Goal: Task Accomplishment & Management: Use online tool/utility

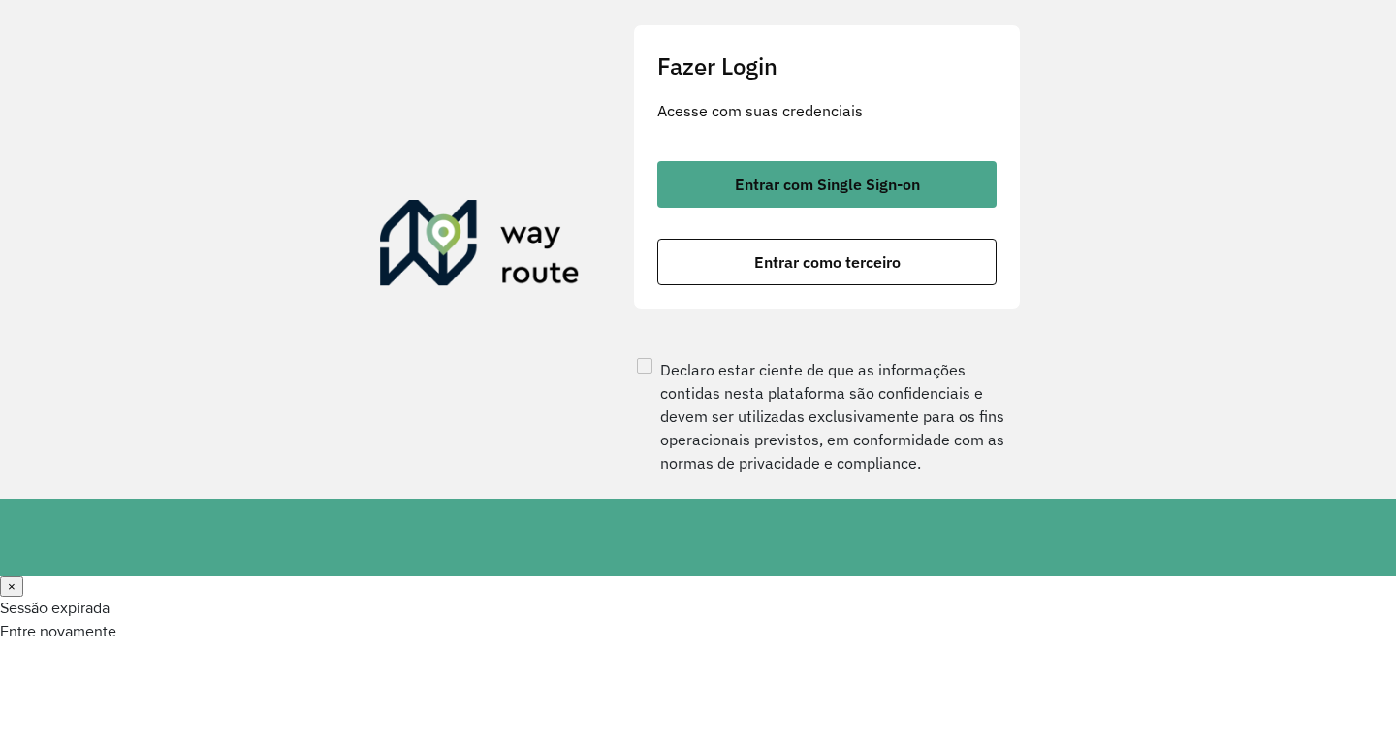
click at [738, 285] on button "Entrar como terceiro" at bounding box center [826, 262] width 339 height 47
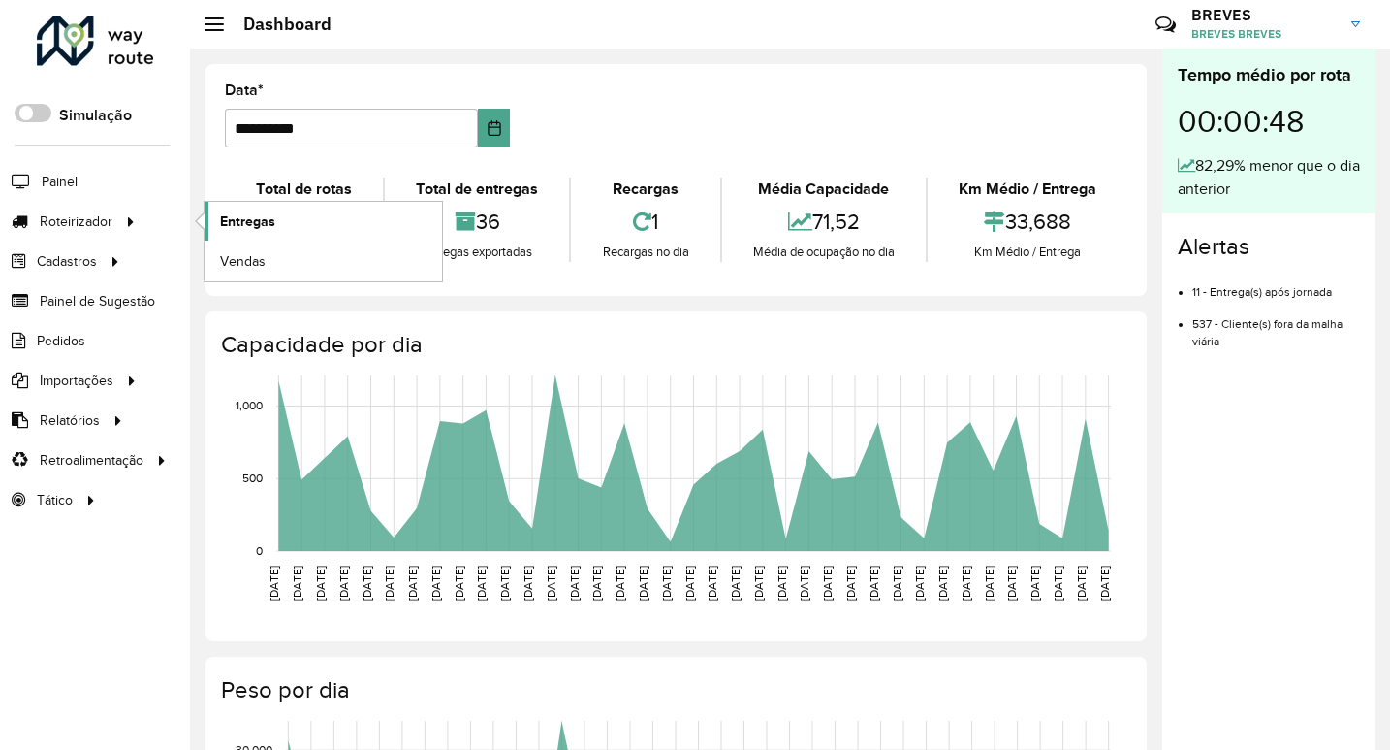
click at [283, 218] on link "Entregas" at bounding box center [324, 221] width 238 height 39
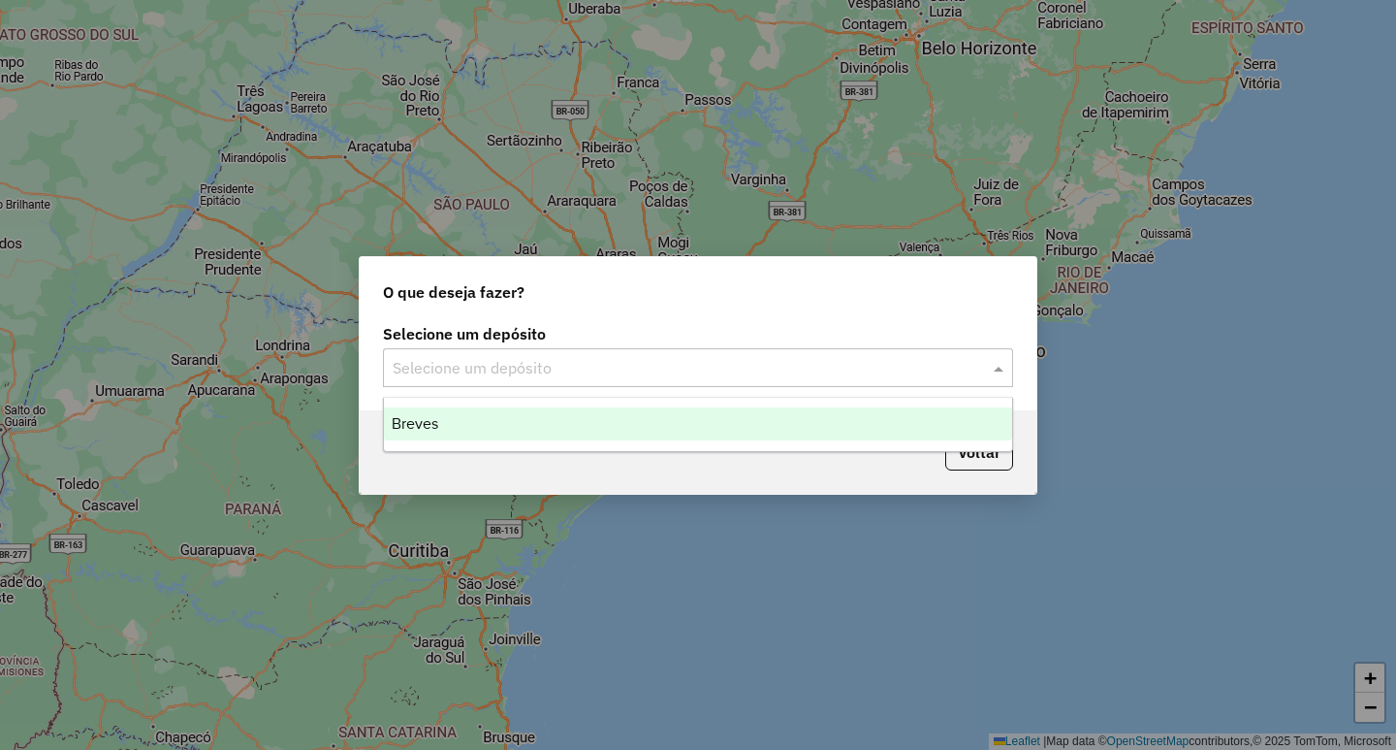
click at [424, 359] on input "text" at bounding box center [679, 368] width 572 height 23
click at [432, 412] on div "Breves" at bounding box center [698, 423] width 628 height 33
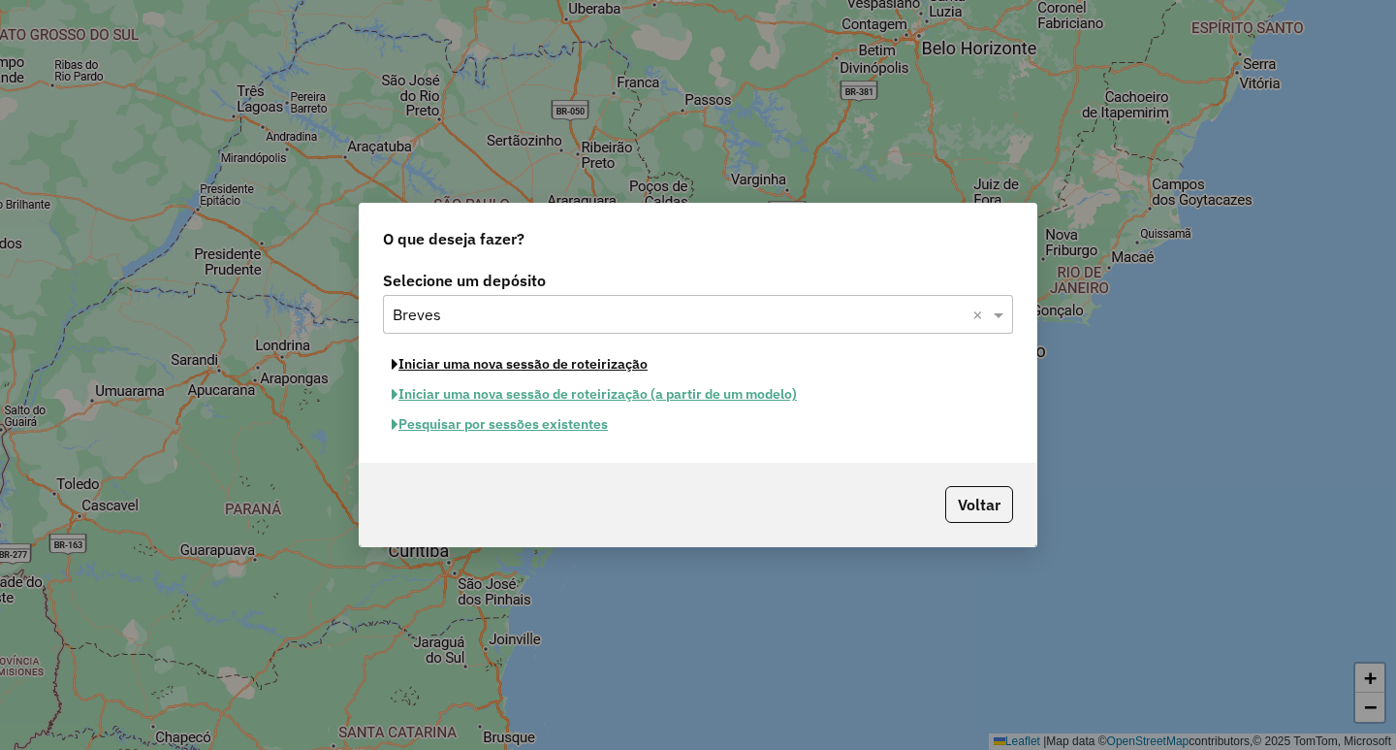
click at [440, 367] on button "Iniciar uma nova sessão de roteirização" at bounding box center [519, 364] width 273 height 30
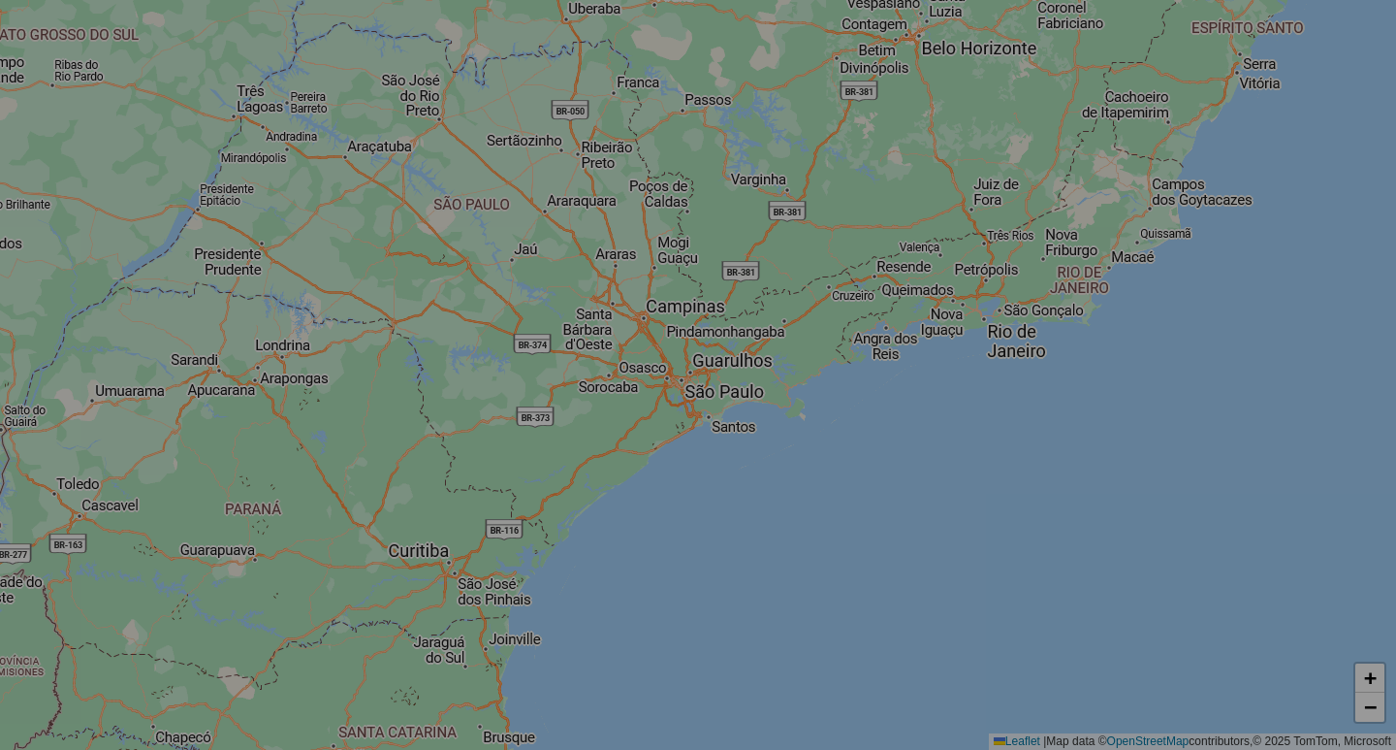
select select "*"
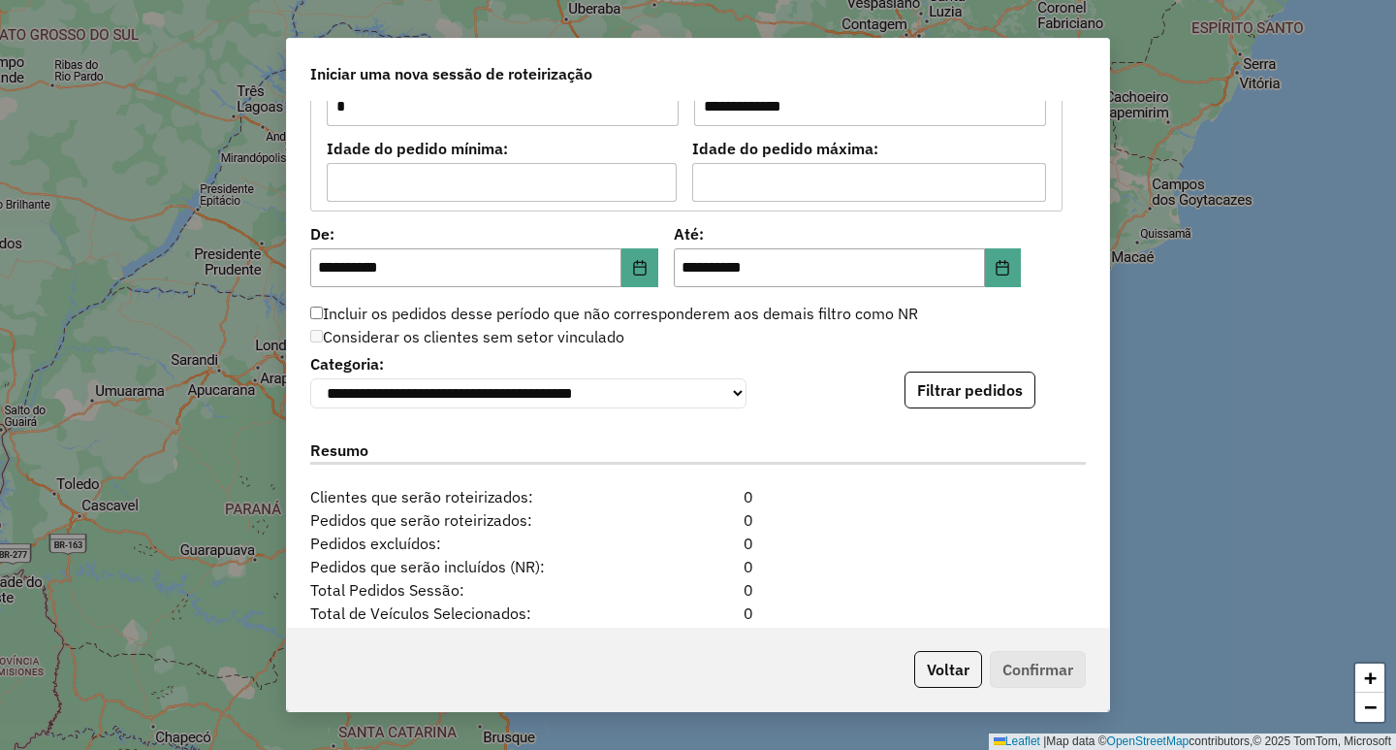
scroll to position [1932, 0]
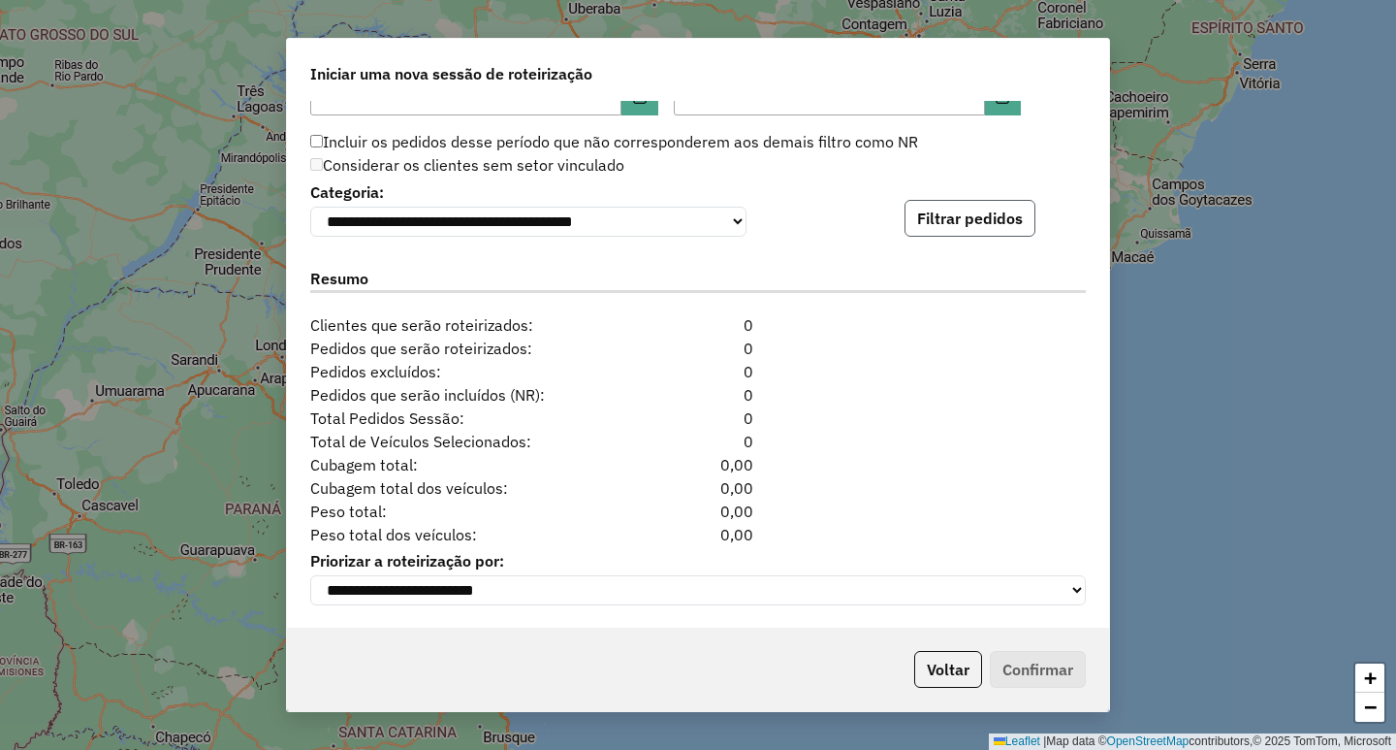
click at [929, 220] on button "Filtrar pedidos" at bounding box center [970, 218] width 131 height 37
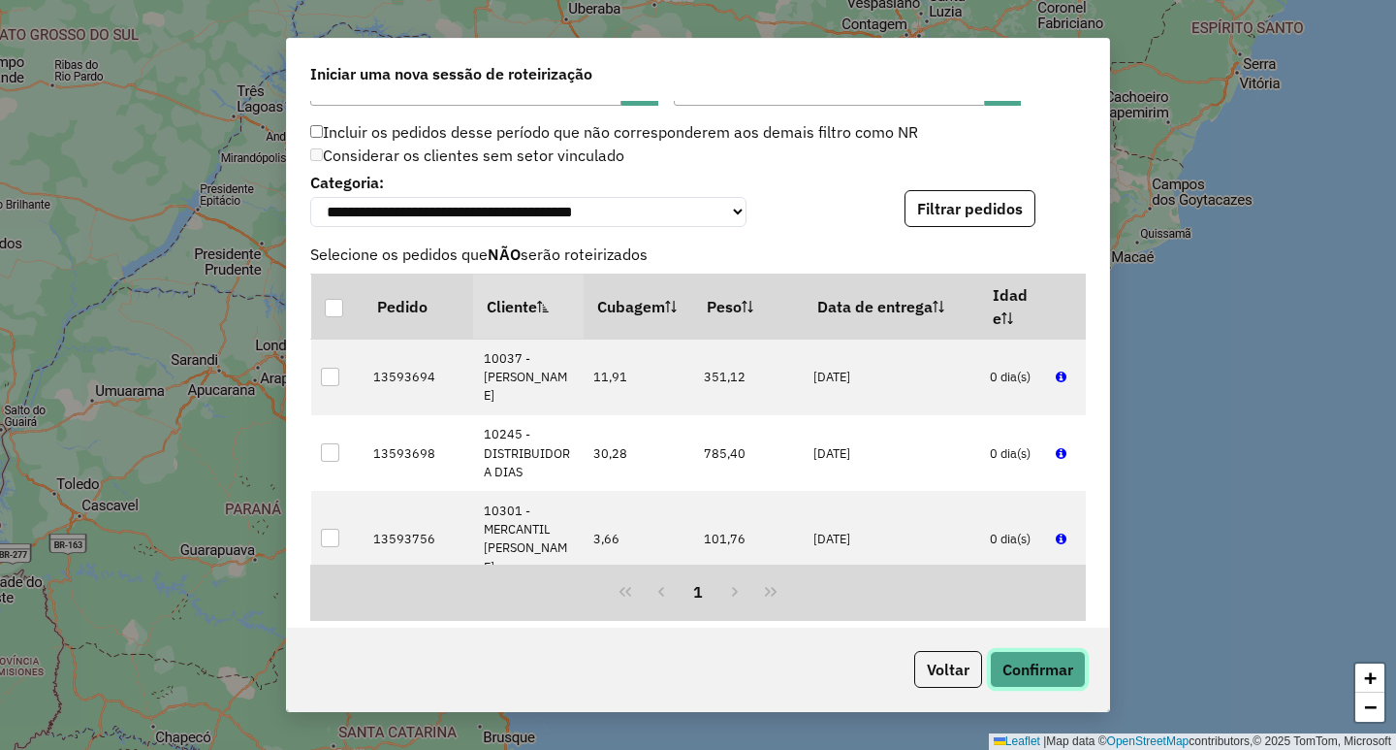
click at [1022, 658] on button "Confirmar" at bounding box center [1038, 669] width 96 height 37
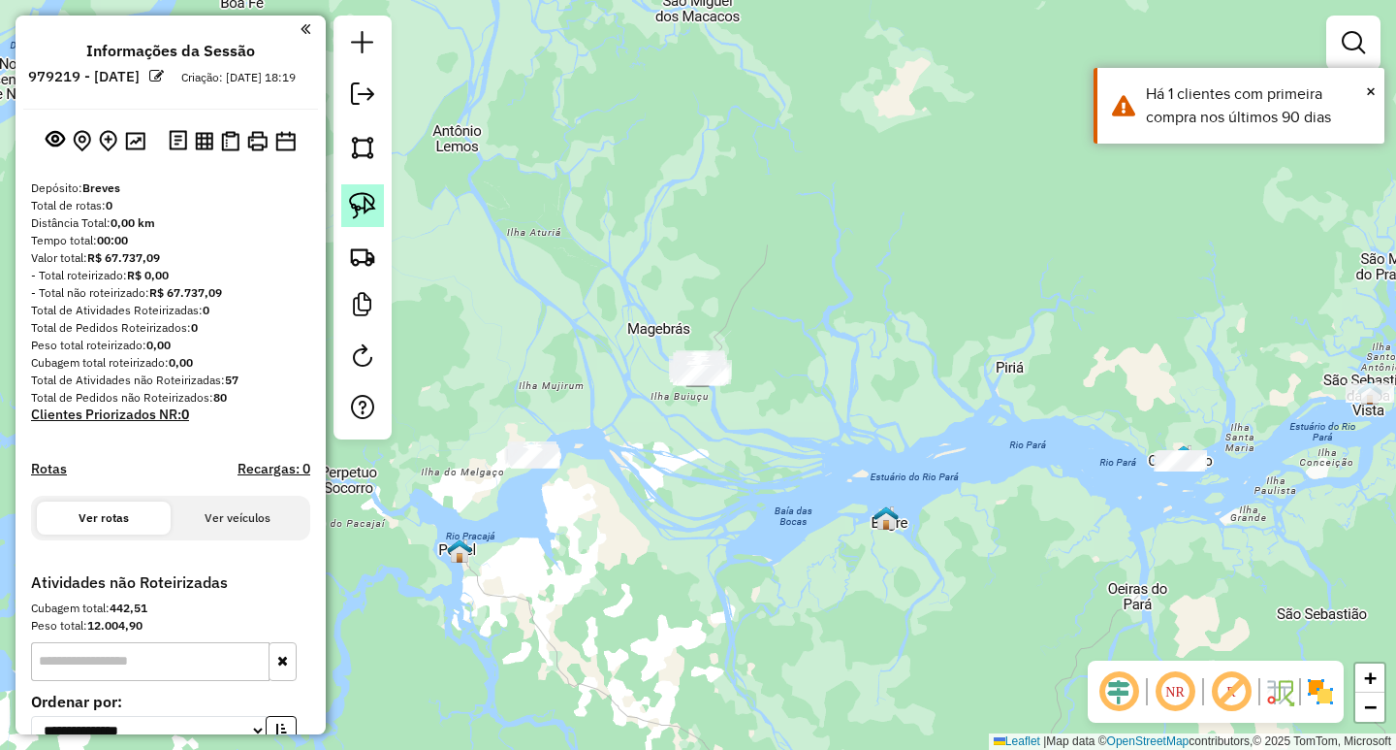
click at [351, 197] on img at bounding box center [362, 205] width 27 height 27
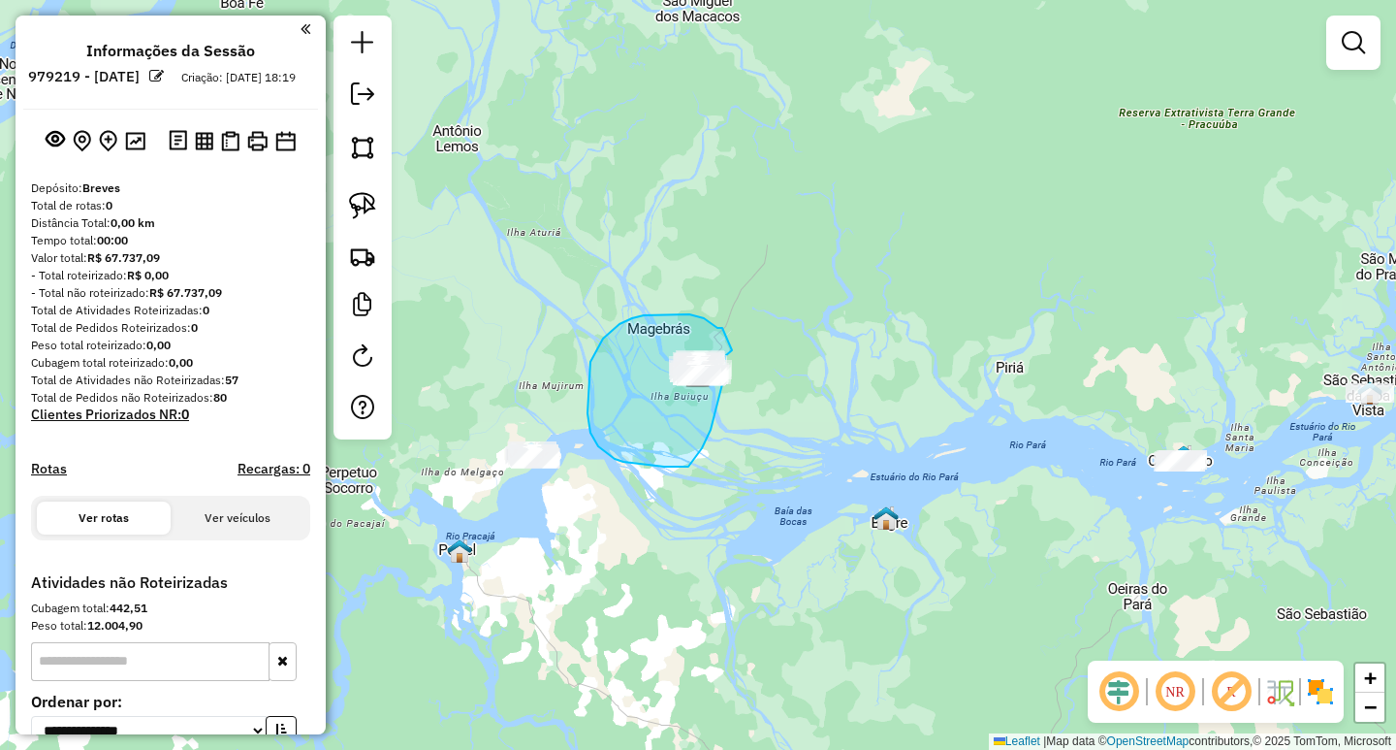
drag, startPoint x: 722, startPoint y: 328, endPoint x: 732, endPoint y: 350, distance: 24.3
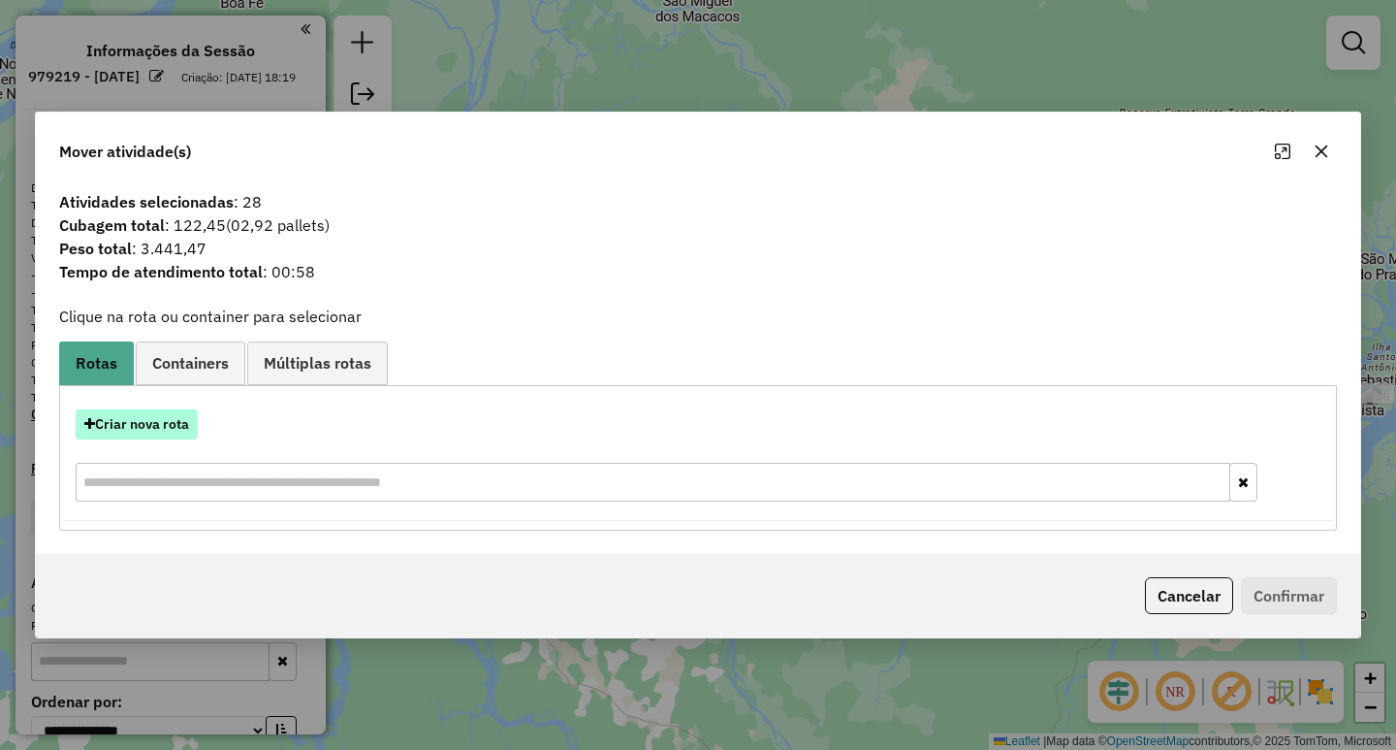
click at [175, 411] on button "Criar nova rota" at bounding box center [137, 424] width 122 height 30
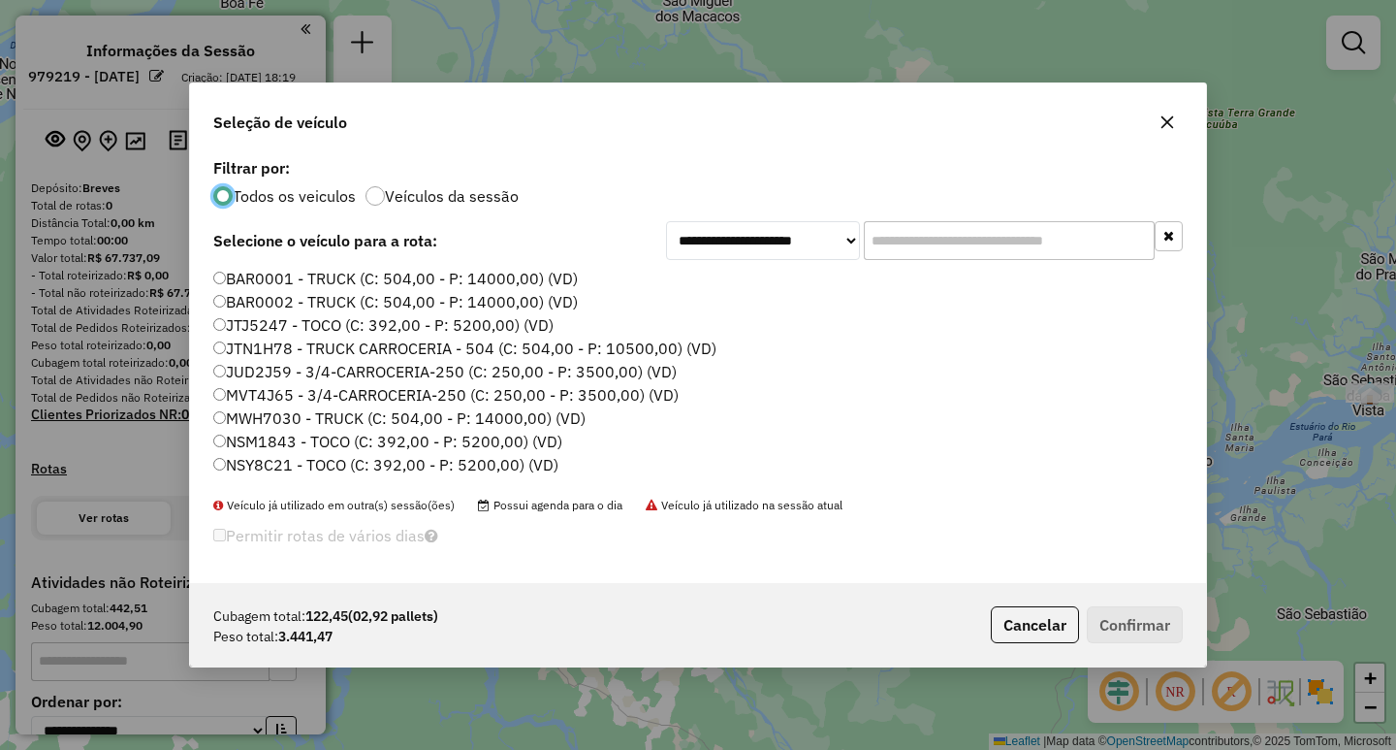
scroll to position [11, 6]
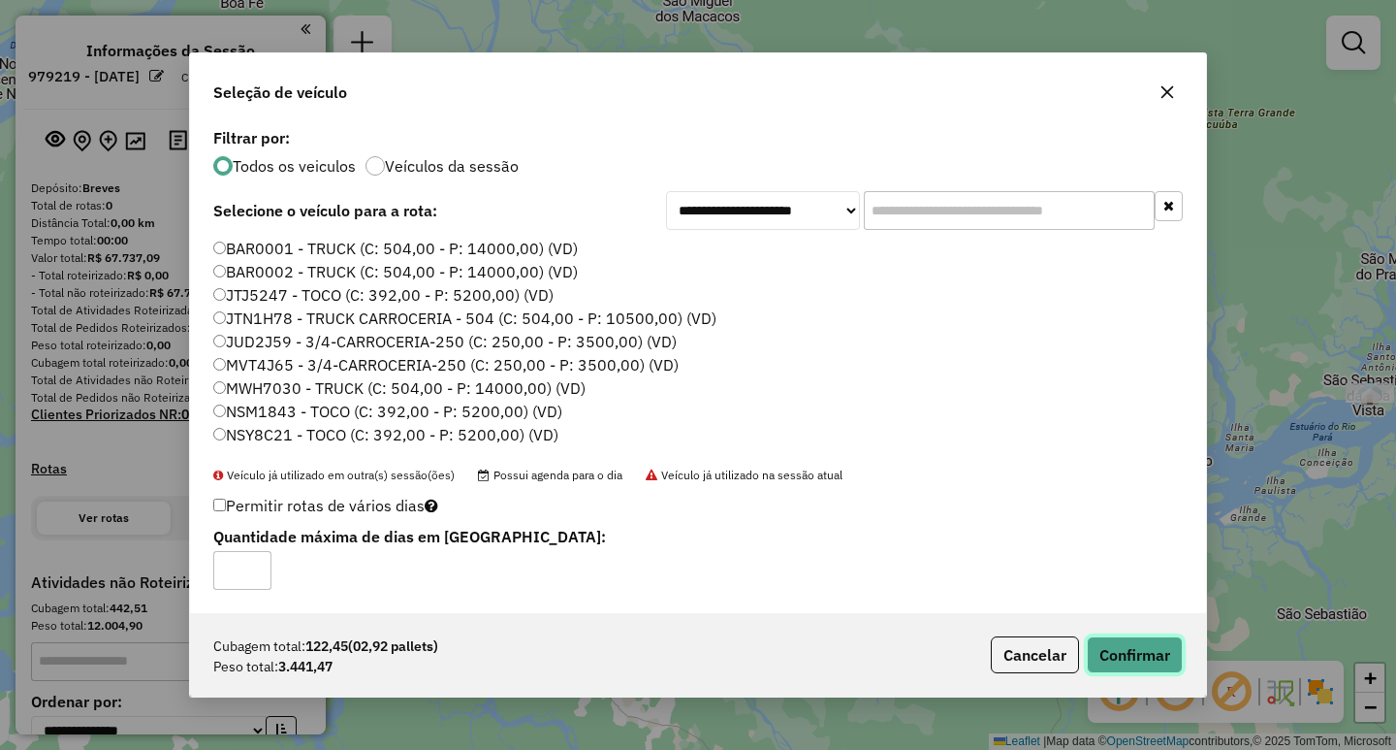
click at [1165, 669] on button "Confirmar" at bounding box center [1135, 654] width 96 height 37
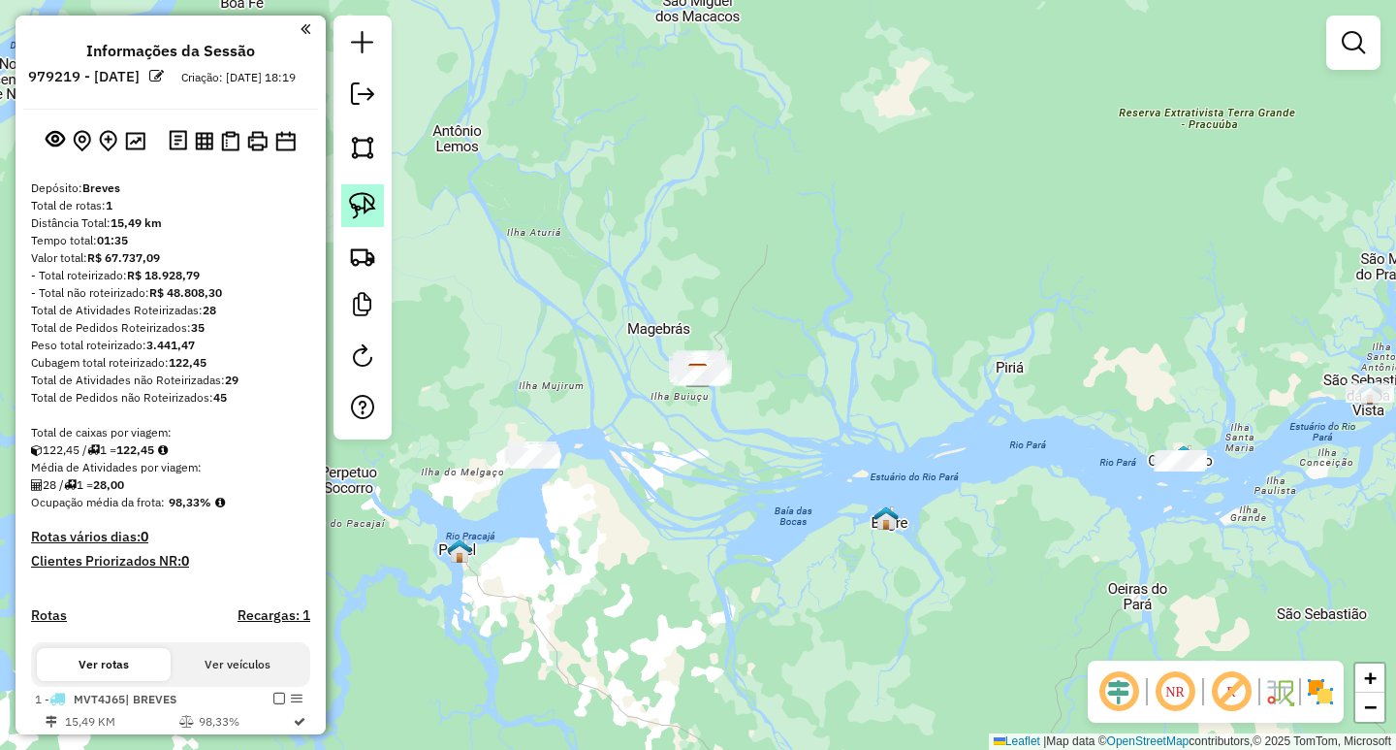
click at [349, 208] on img at bounding box center [362, 205] width 27 height 27
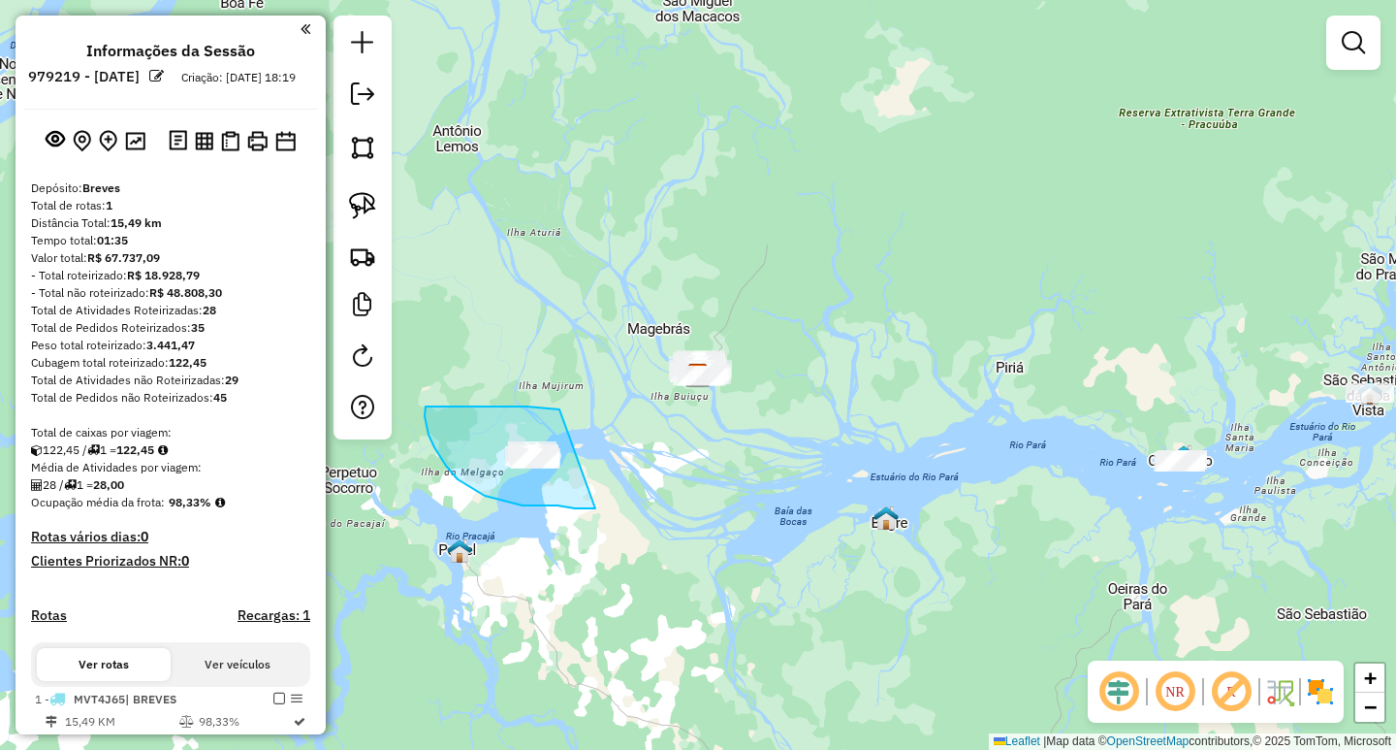
drag, startPoint x: 559, startPoint y: 409, endPoint x: 611, endPoint y: 490, distance: 95.5
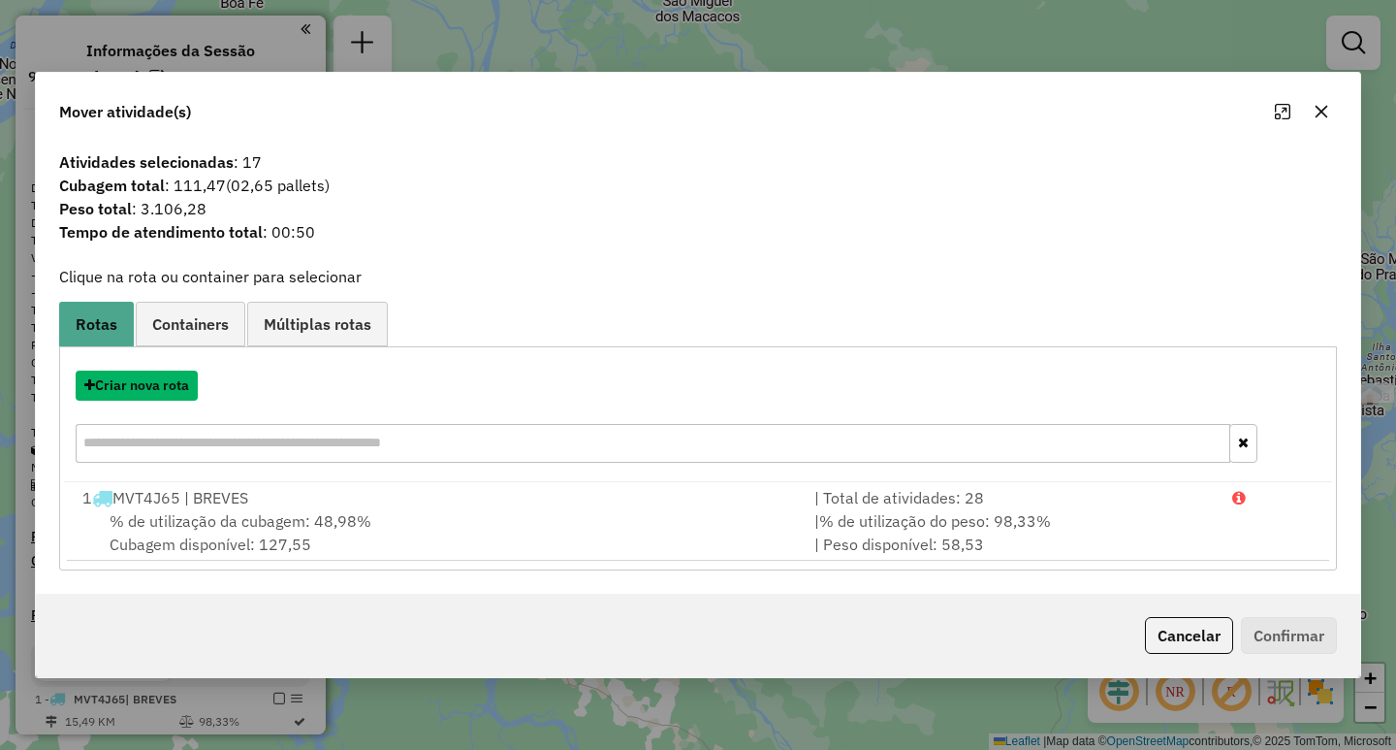
click at [171, 399] on button "Criar nova rota" at bounding box center [137, 385] width 122 height 30
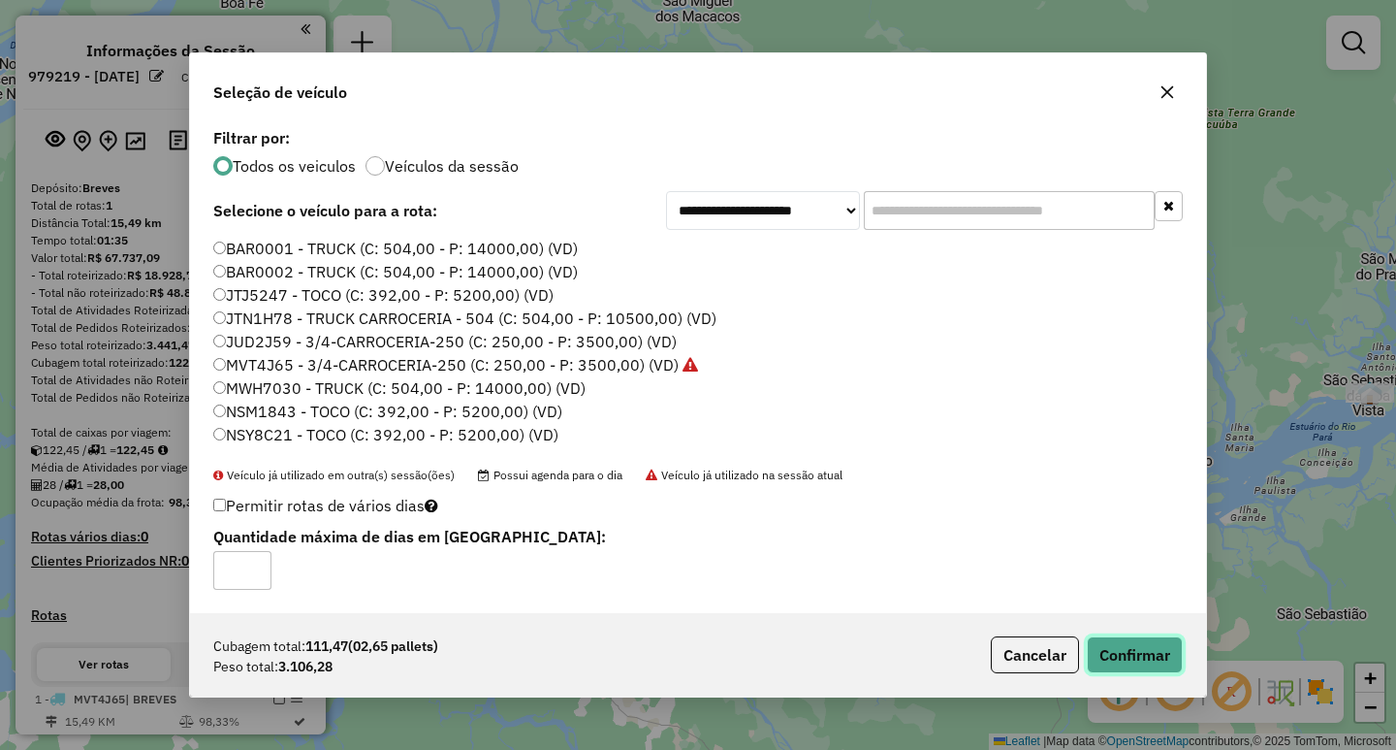
click at [1148, 643] on button "Confirmar" at bounding box center [1135, 654] width 96 height 37
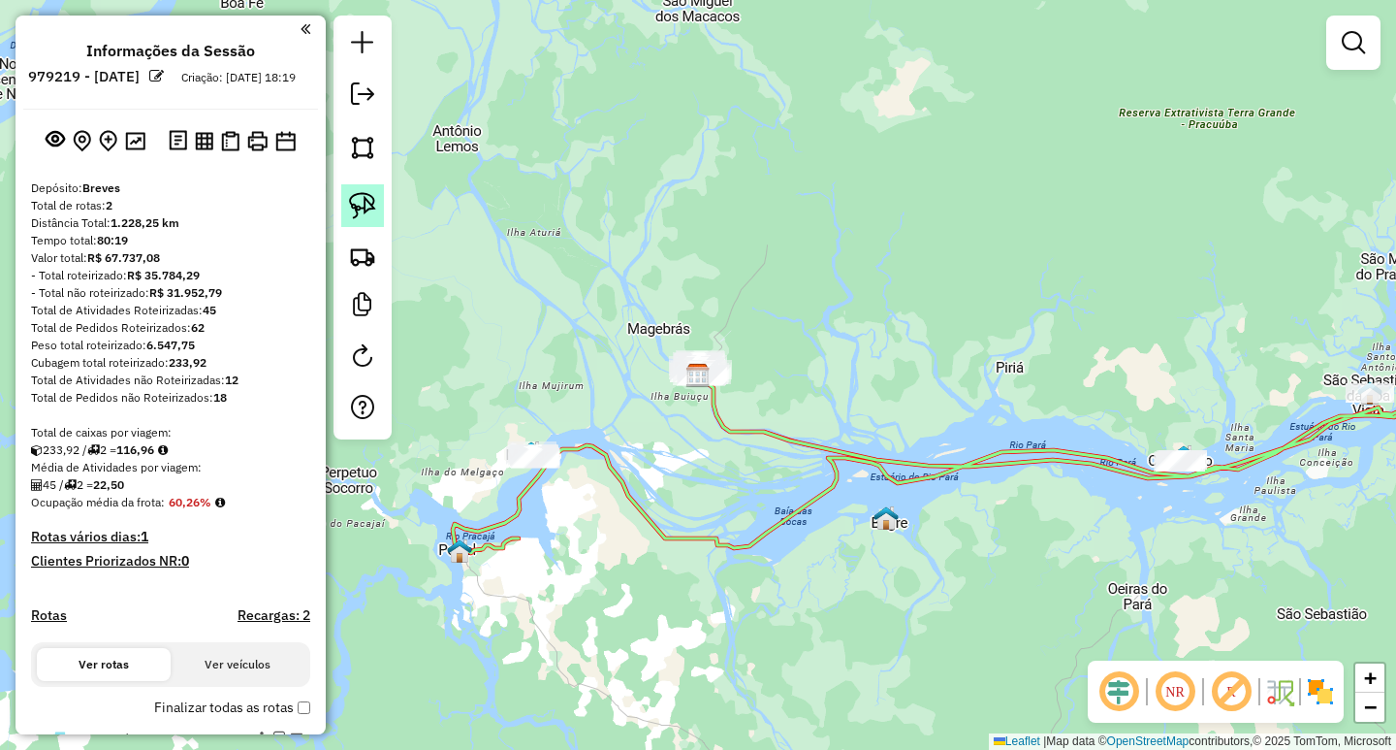
click at [355, 208] on img at bounding box center [362, 205] width 27 height 27
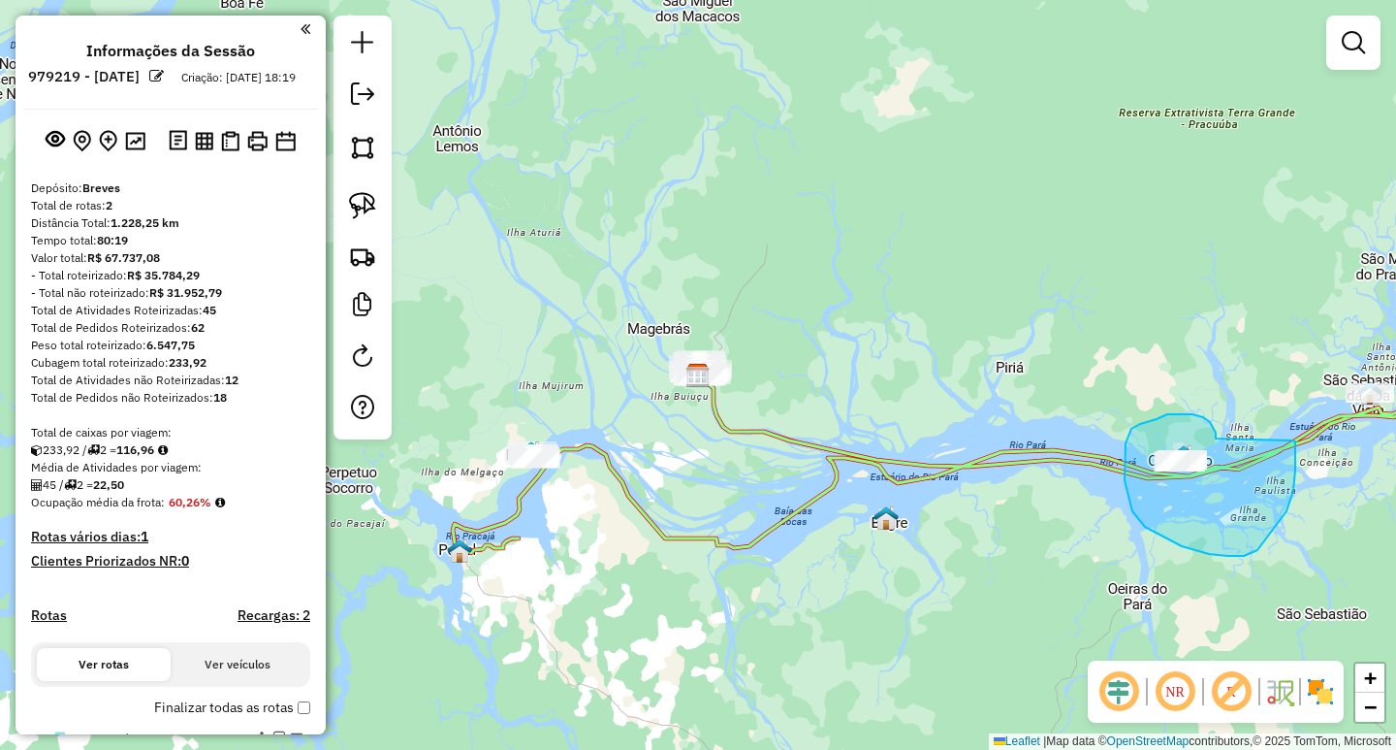
drag, startPoint x: 1216, startPoint y: 438, endPoint x: 1230, endPoint y: 431, distance: 16.1
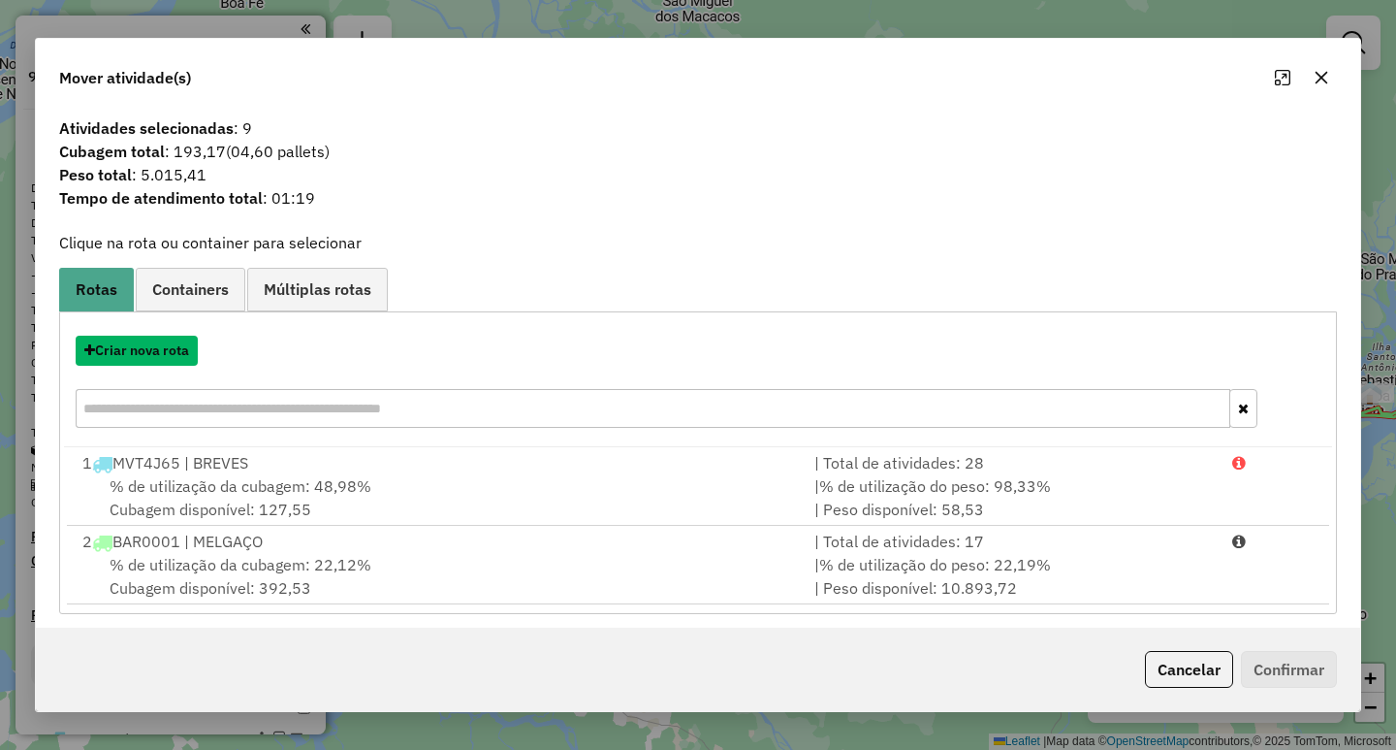
click at [163, 350] on button "Criar nova rota" at bounding box center [137, 350] width 122 height 30
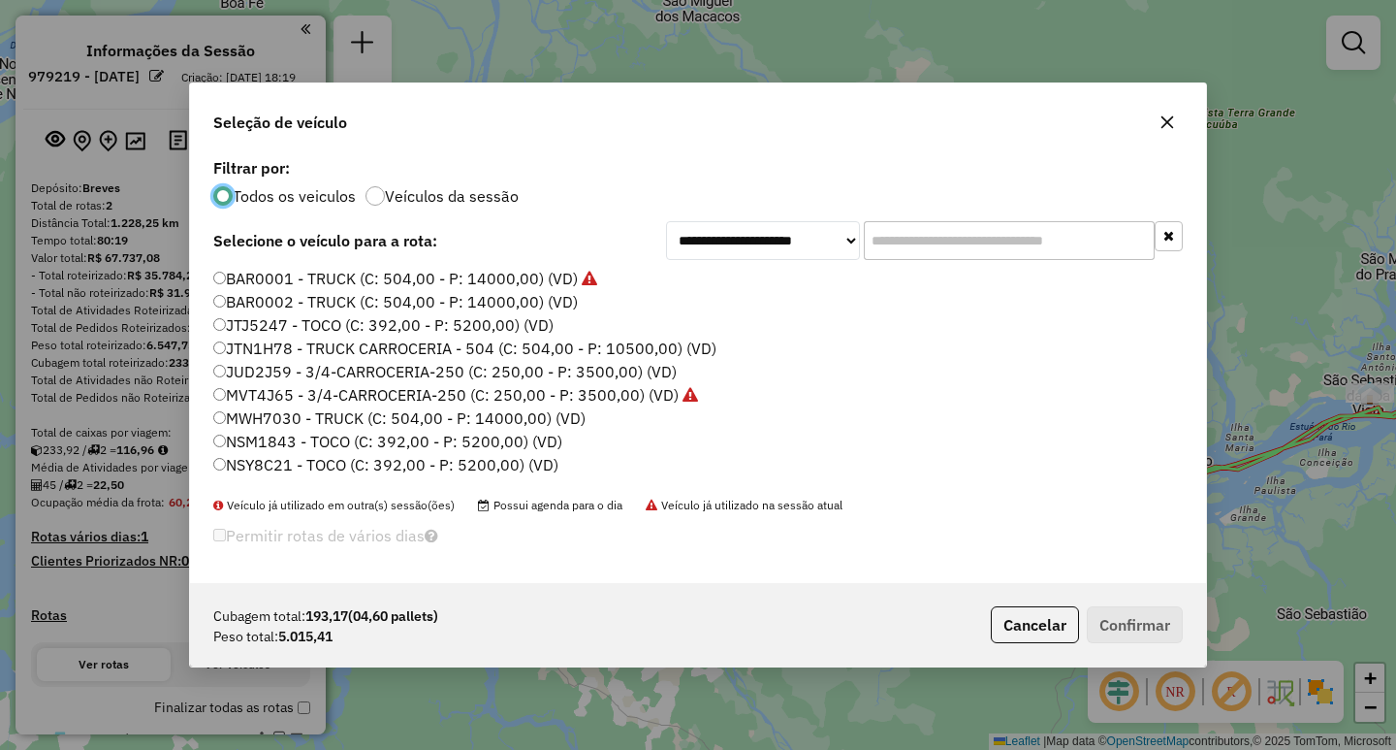
click at [216, 270] on label "BAR0001 - TRUCK (C: 504,00 - P: 14000,00) (VD)" at bounding box center [405, 278] width 384 height 23
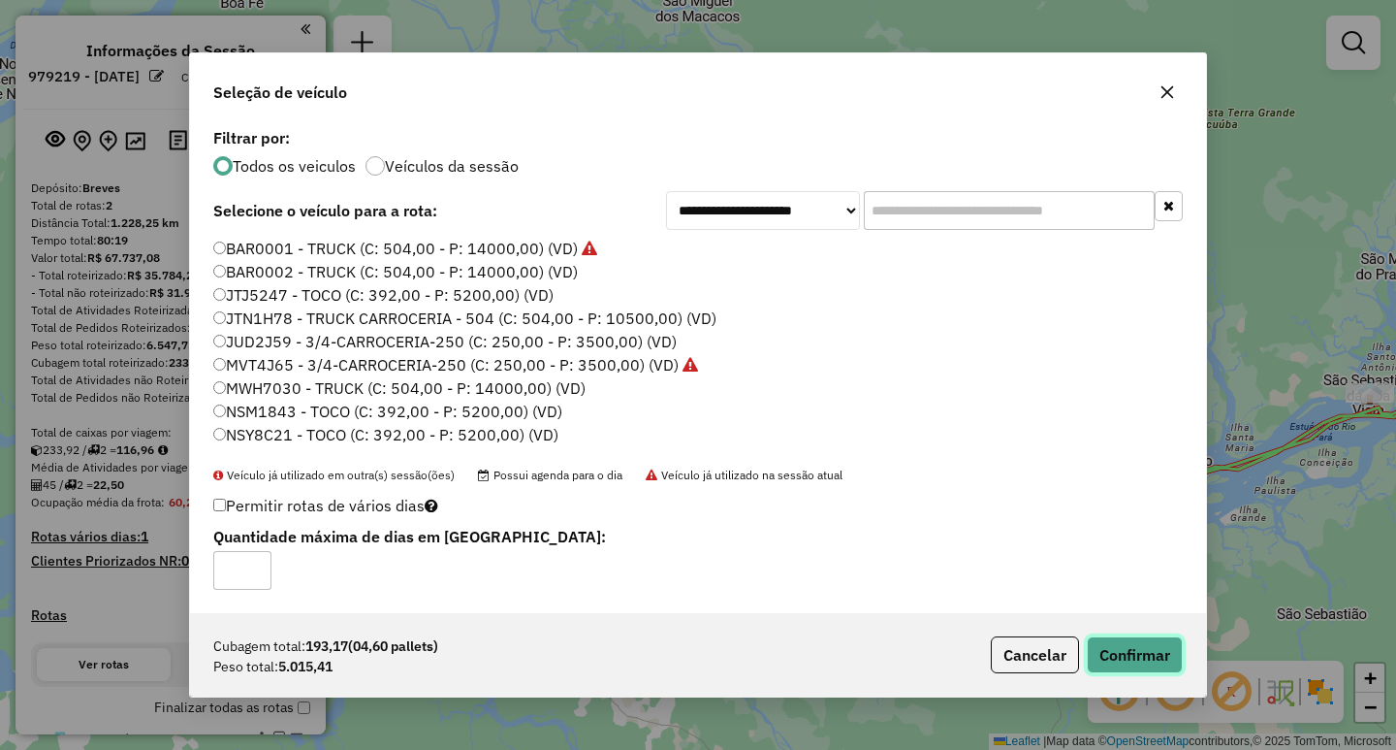
click at [1146, 642] on button "Confirmar" at bounding box center [1135, 654] width 96 height 37
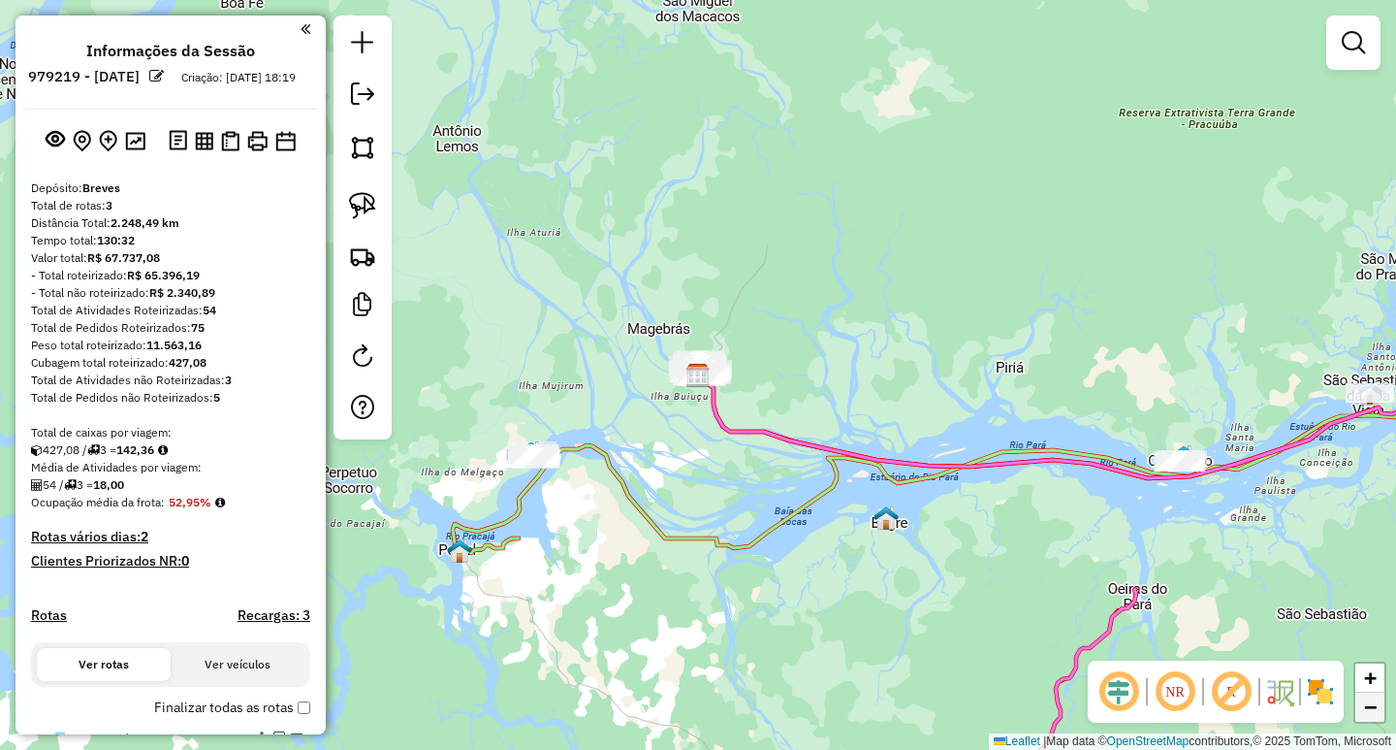
click at [1378, 709] on link "−" at bounding box center [1370, 706] width 29 height 29
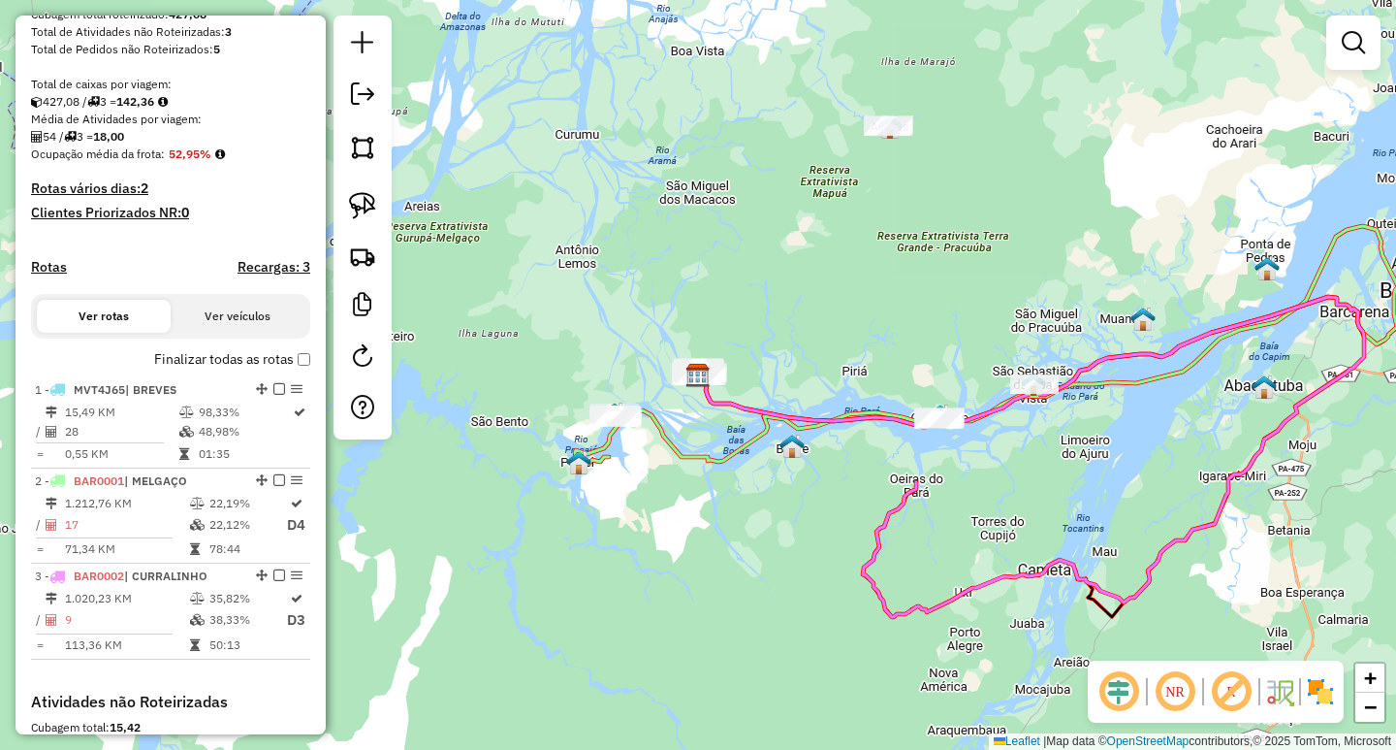
scroll to position [383, 0]
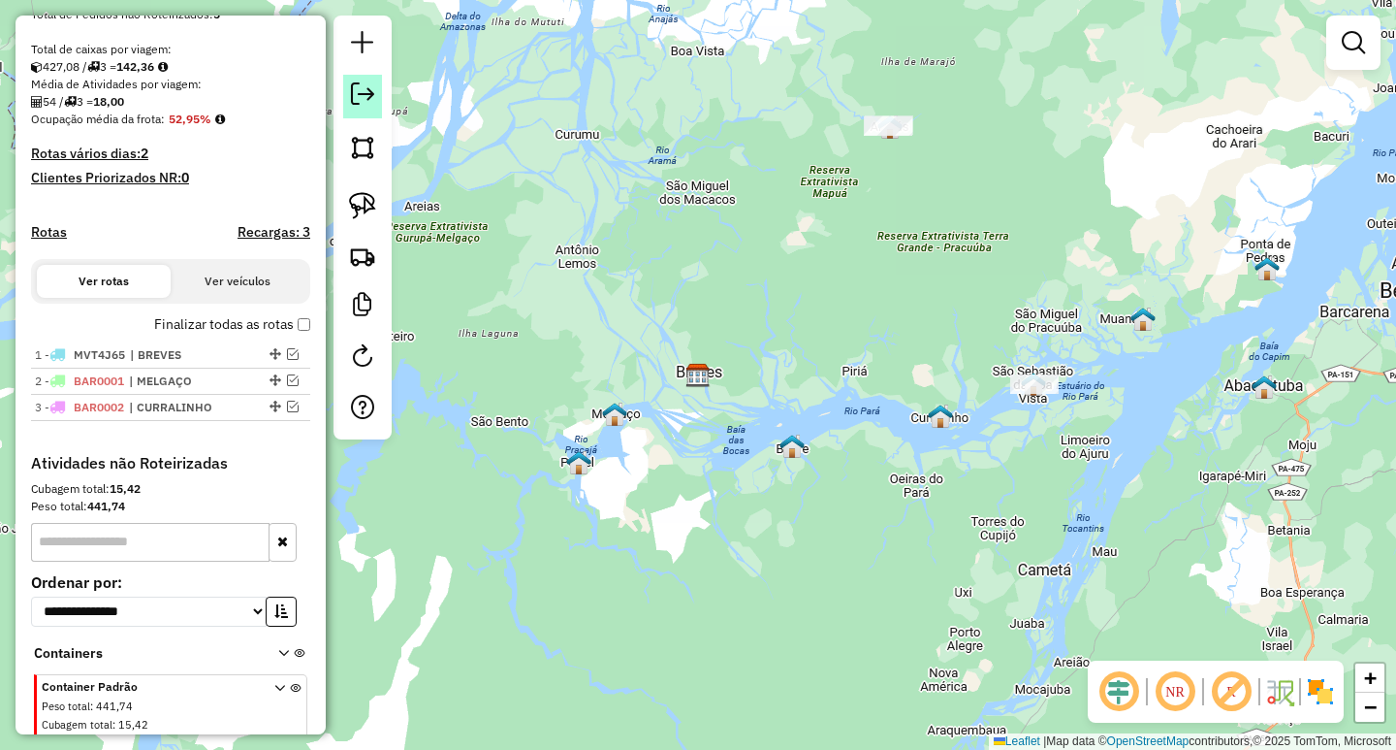
click at [370, 101] on em at bounding box center [362, 93] width 23 height 23
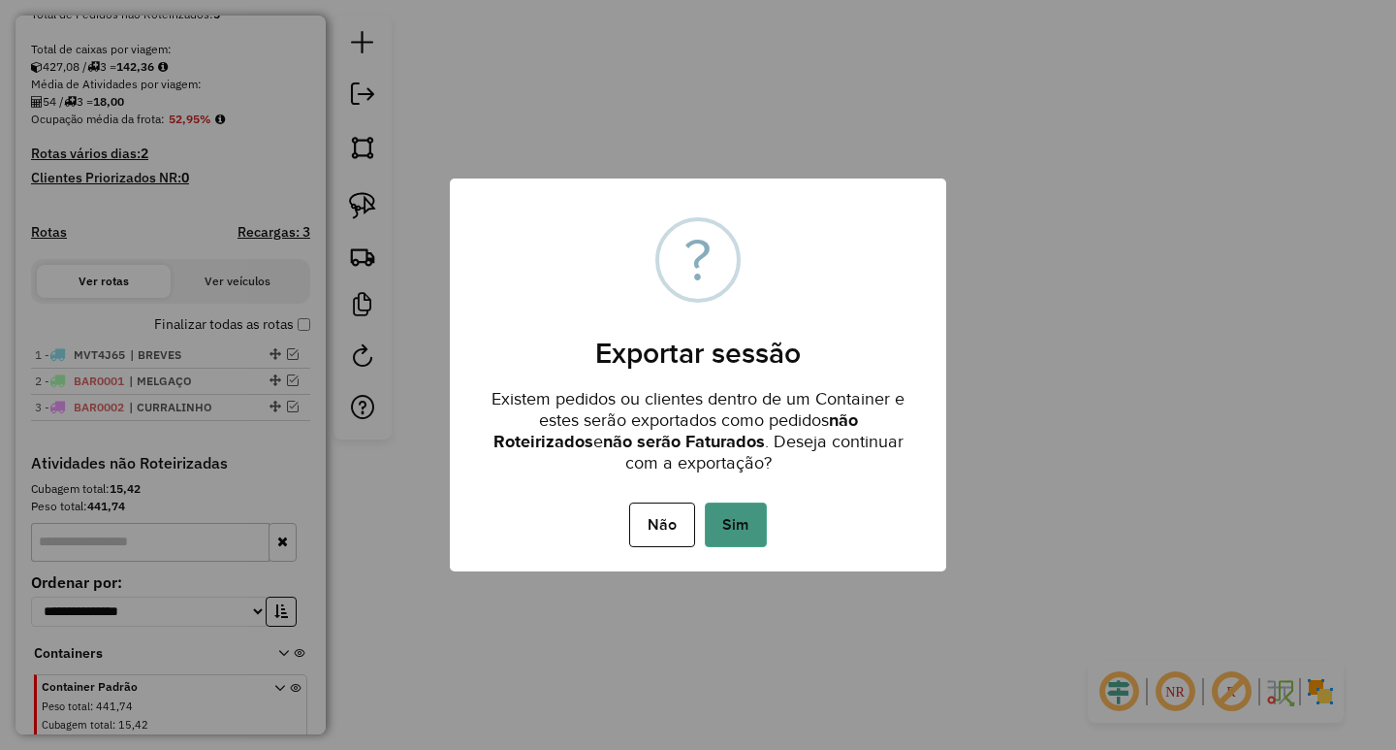
click at [730, 527] on button "Sim" at bounding box center [736, 524] width 62 height 45
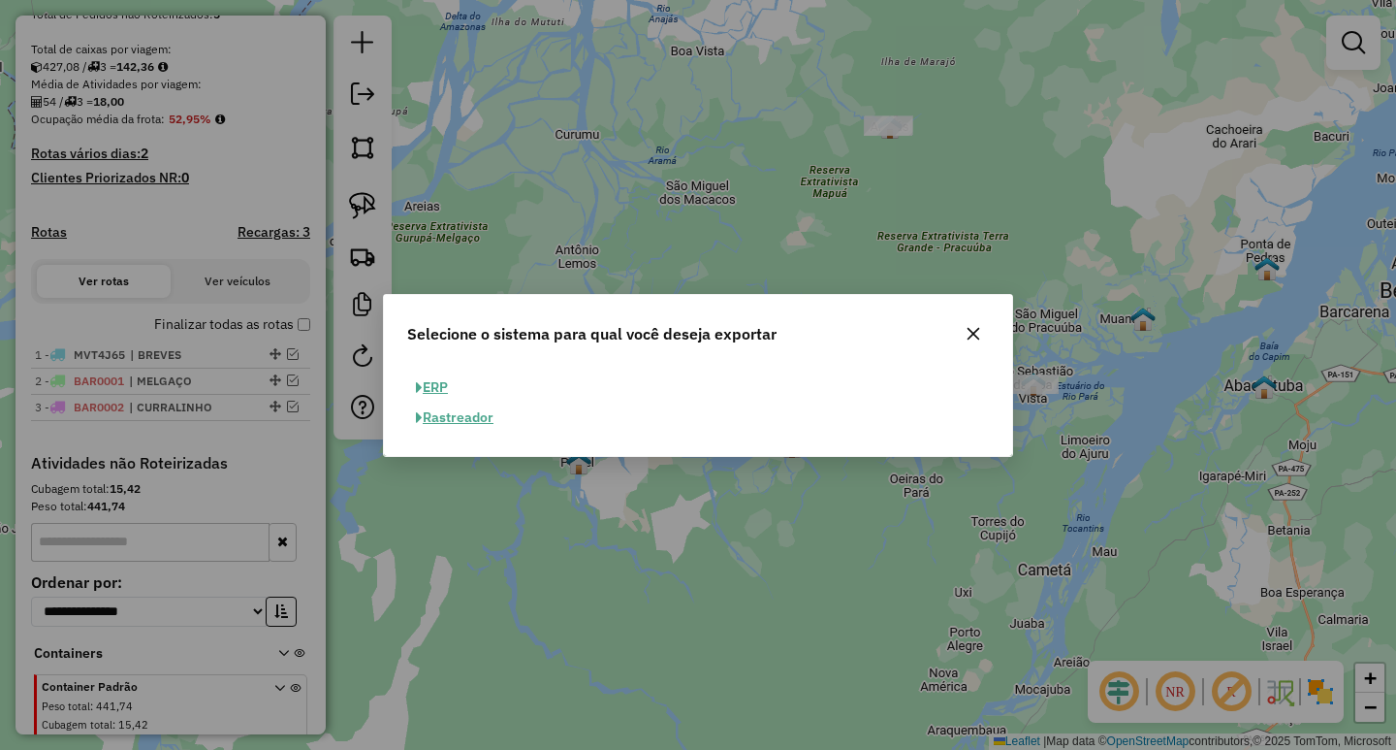
click at [439, 391] on button "ERP" at bounding box center [431, 387] width 49 height 30
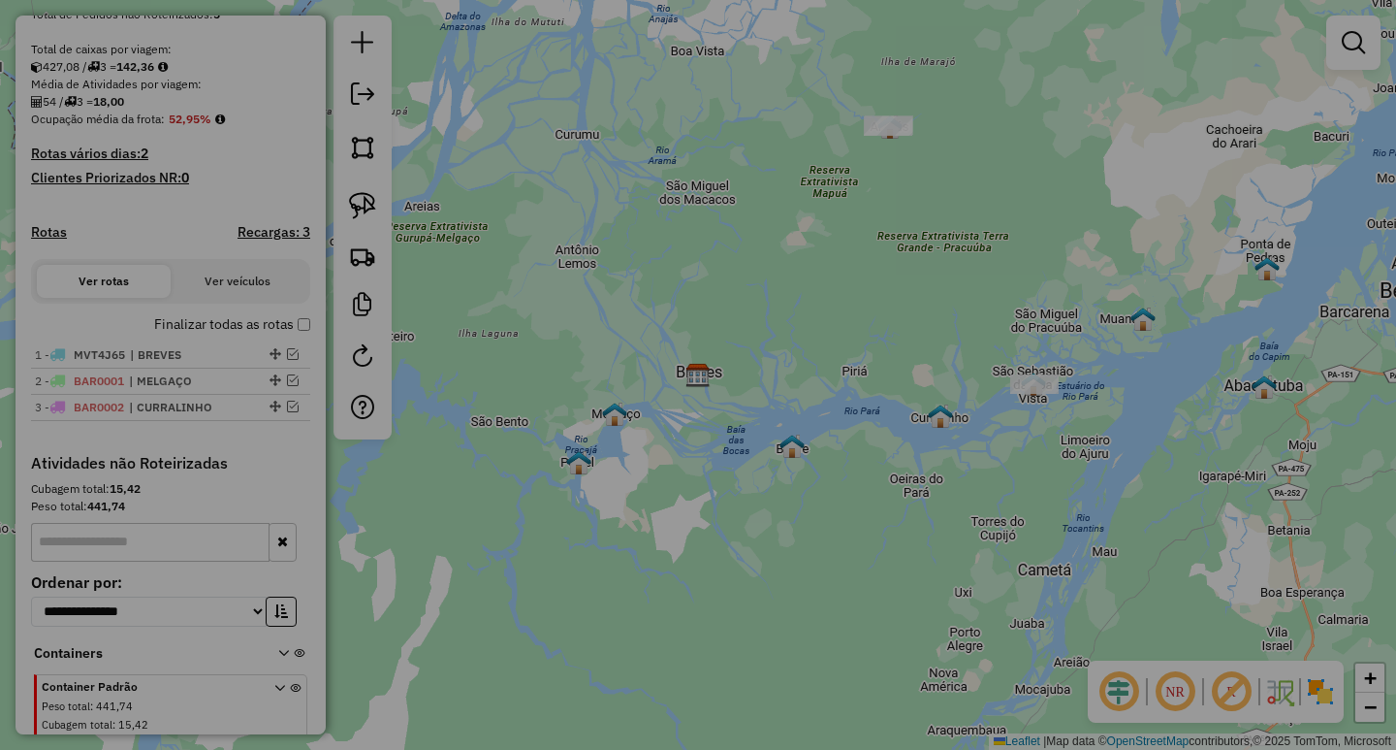
select select "**"
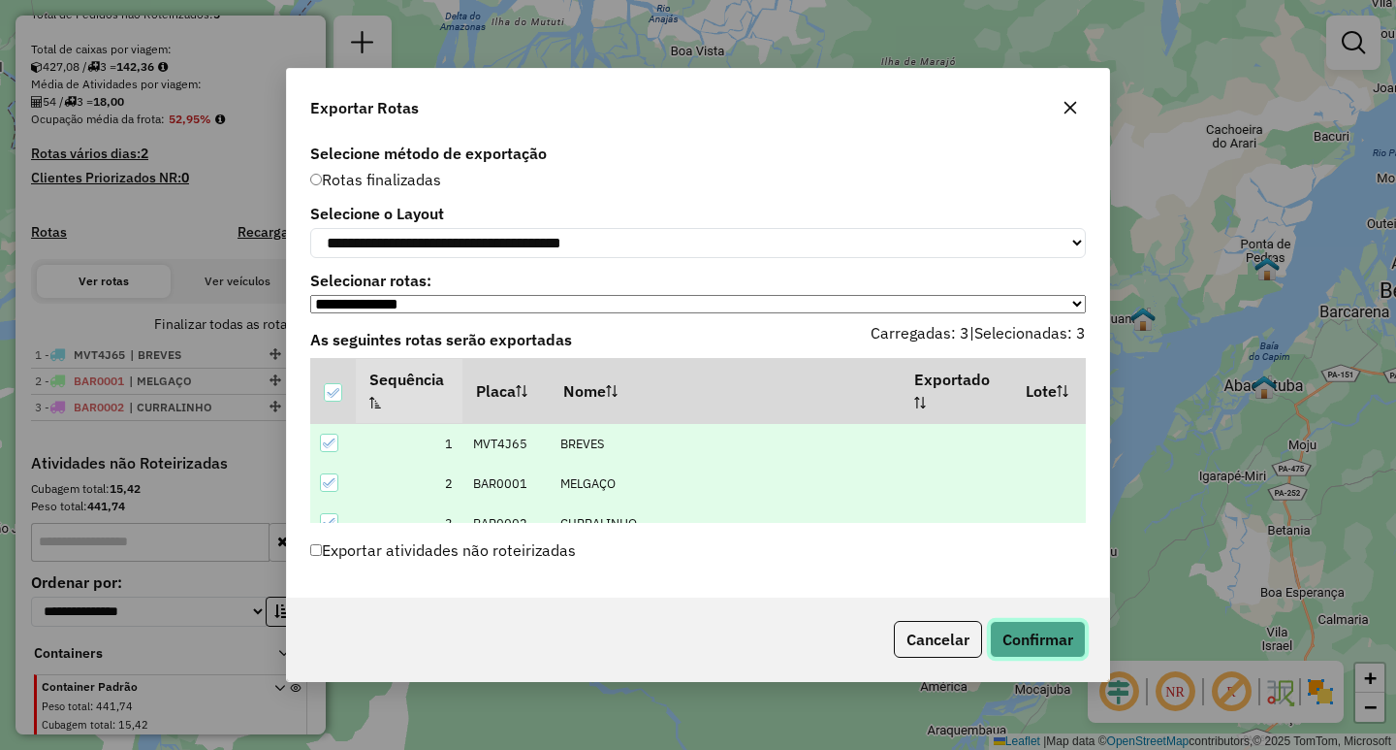
click at [1035, 647] on button "Confirmar" at bounding box center [1038, 639] width 96 height 37
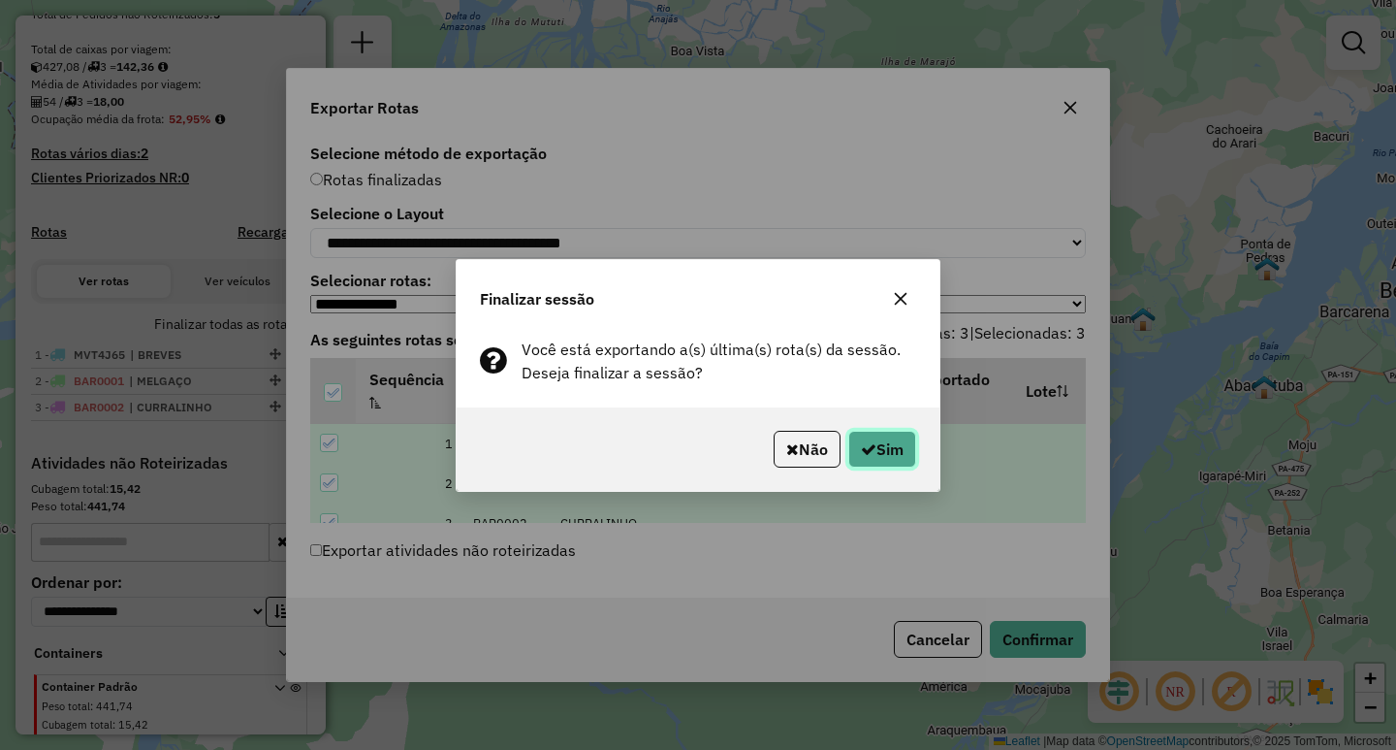
click at [901, 434] on button "Sim" at bounding box center [882, 449] width 68 height 37
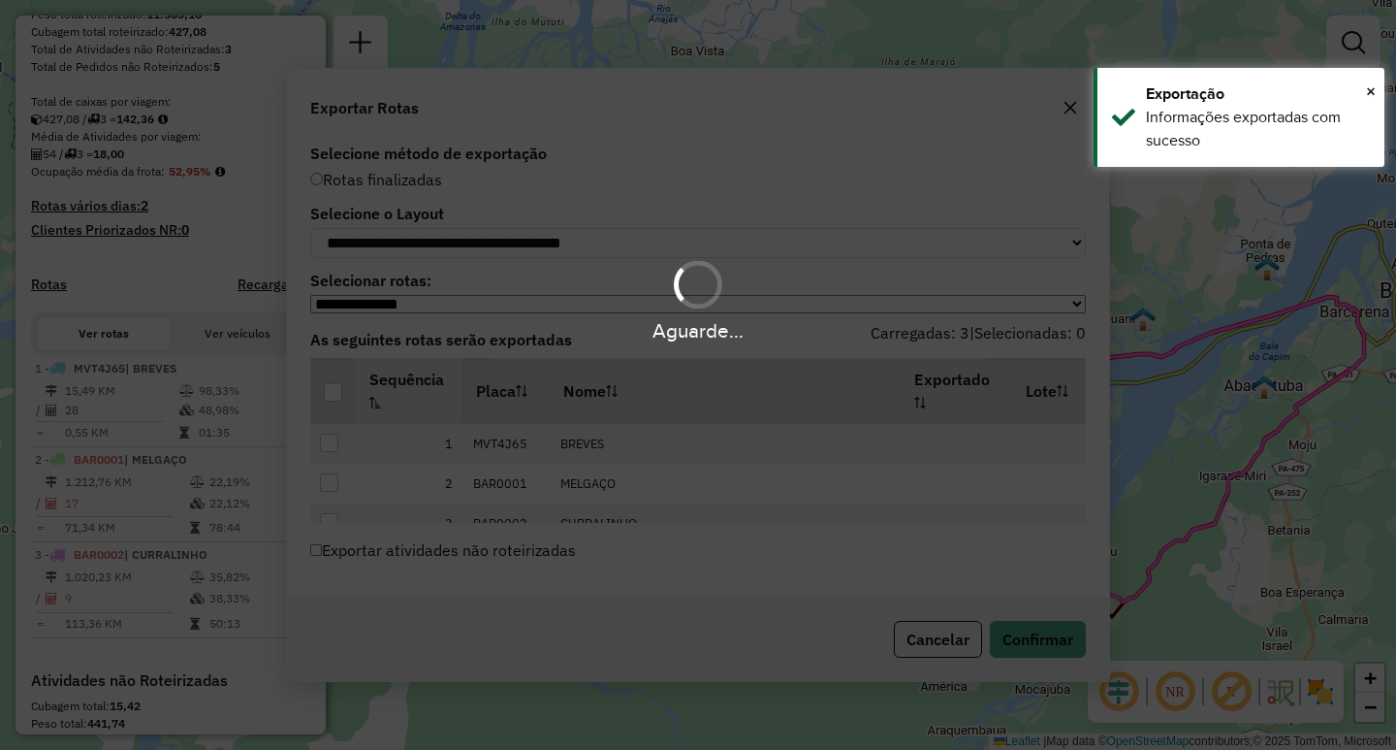
scroll to position [435, 0]
